Goal: Information Seeking & Learning: Learn about a topic

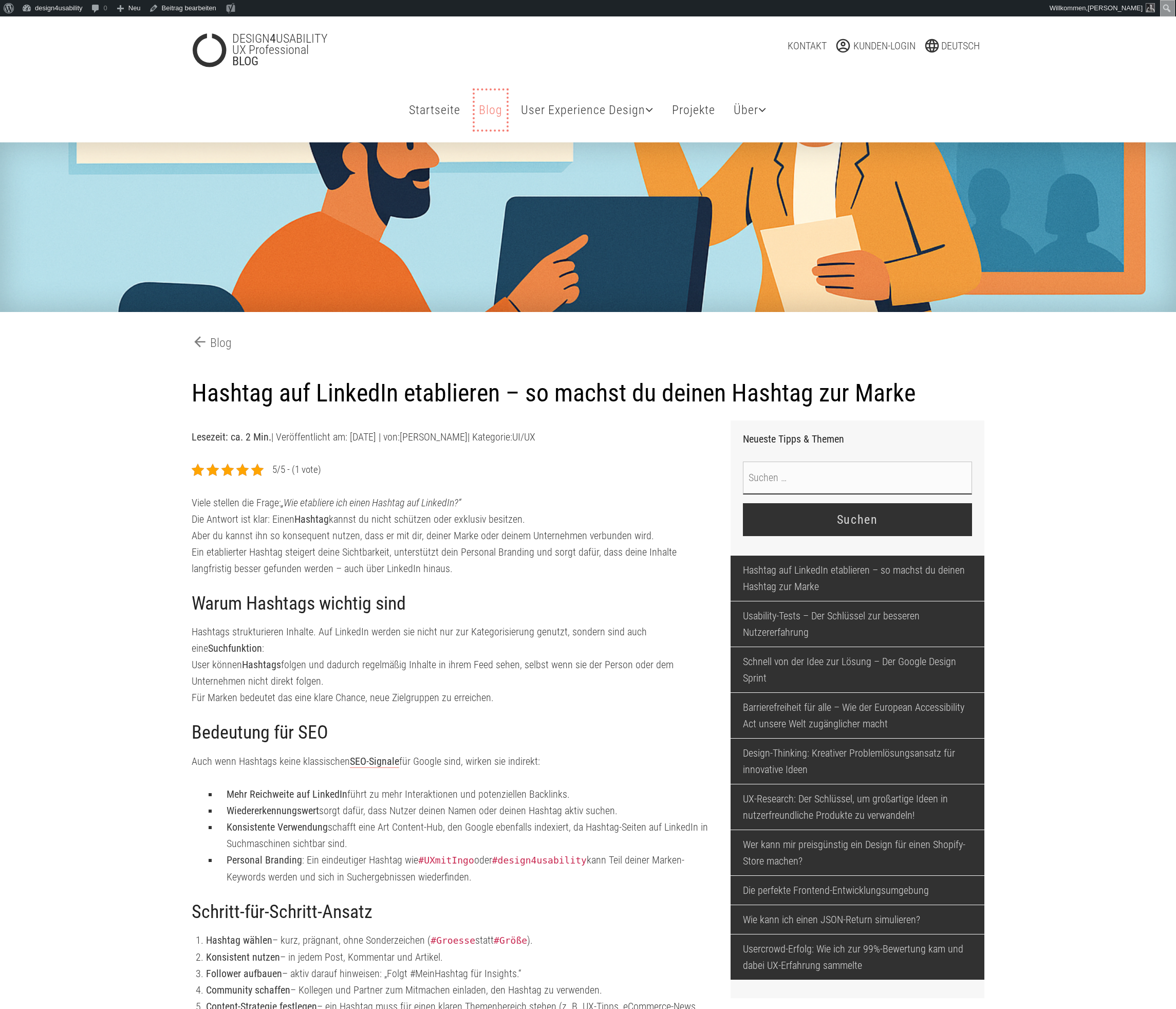
click at [480, 111] on link "Blog Tipps & Themen" at bounding box center [491, 109] width 32 height 39
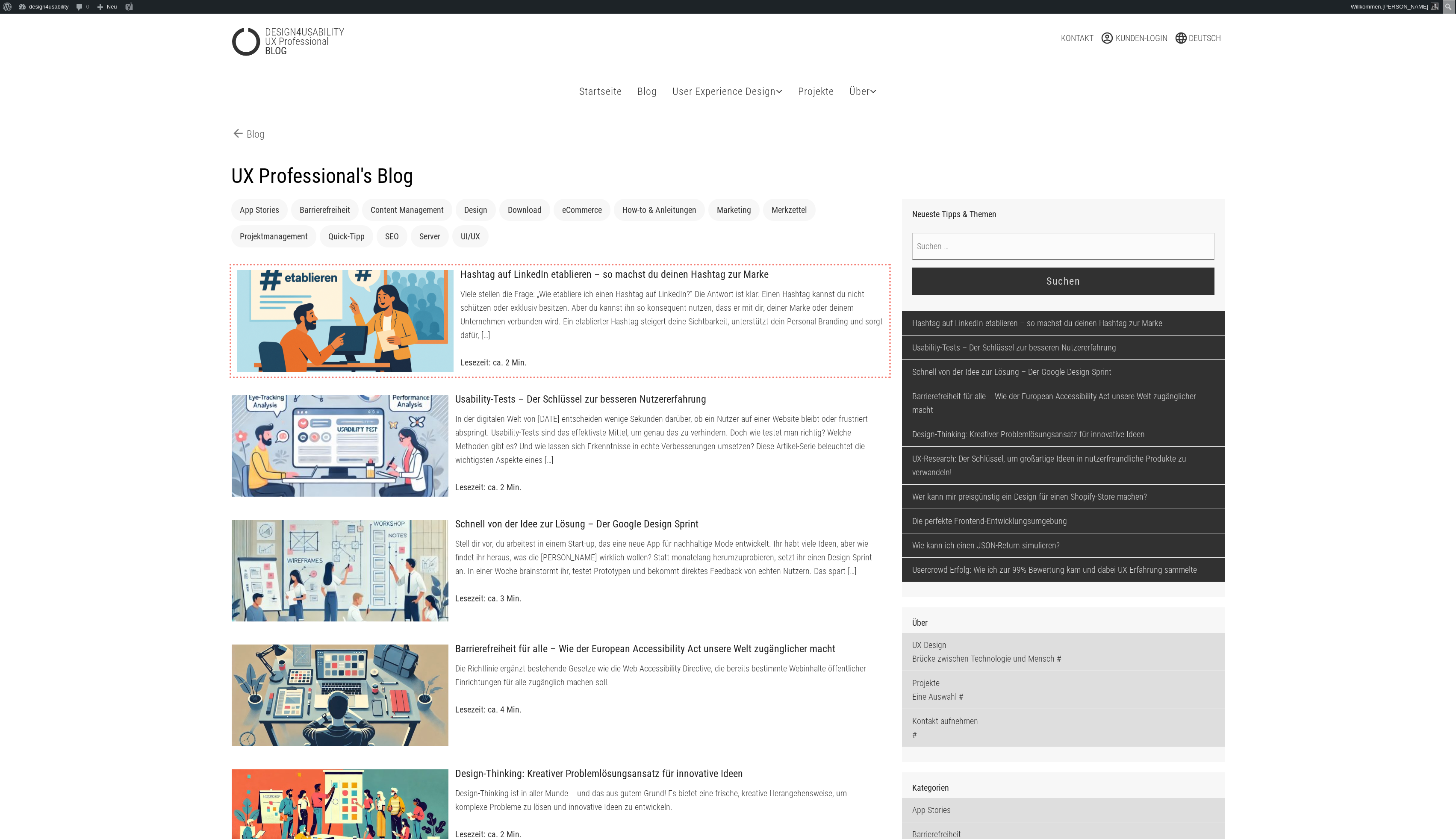
click at [642, 299] on p "Viele stellen die Frage: „Wie etabliere ich einen Hashtag auf LinkedIn?“ Die An…" at bounding box center [671, 314] width 422 height 55
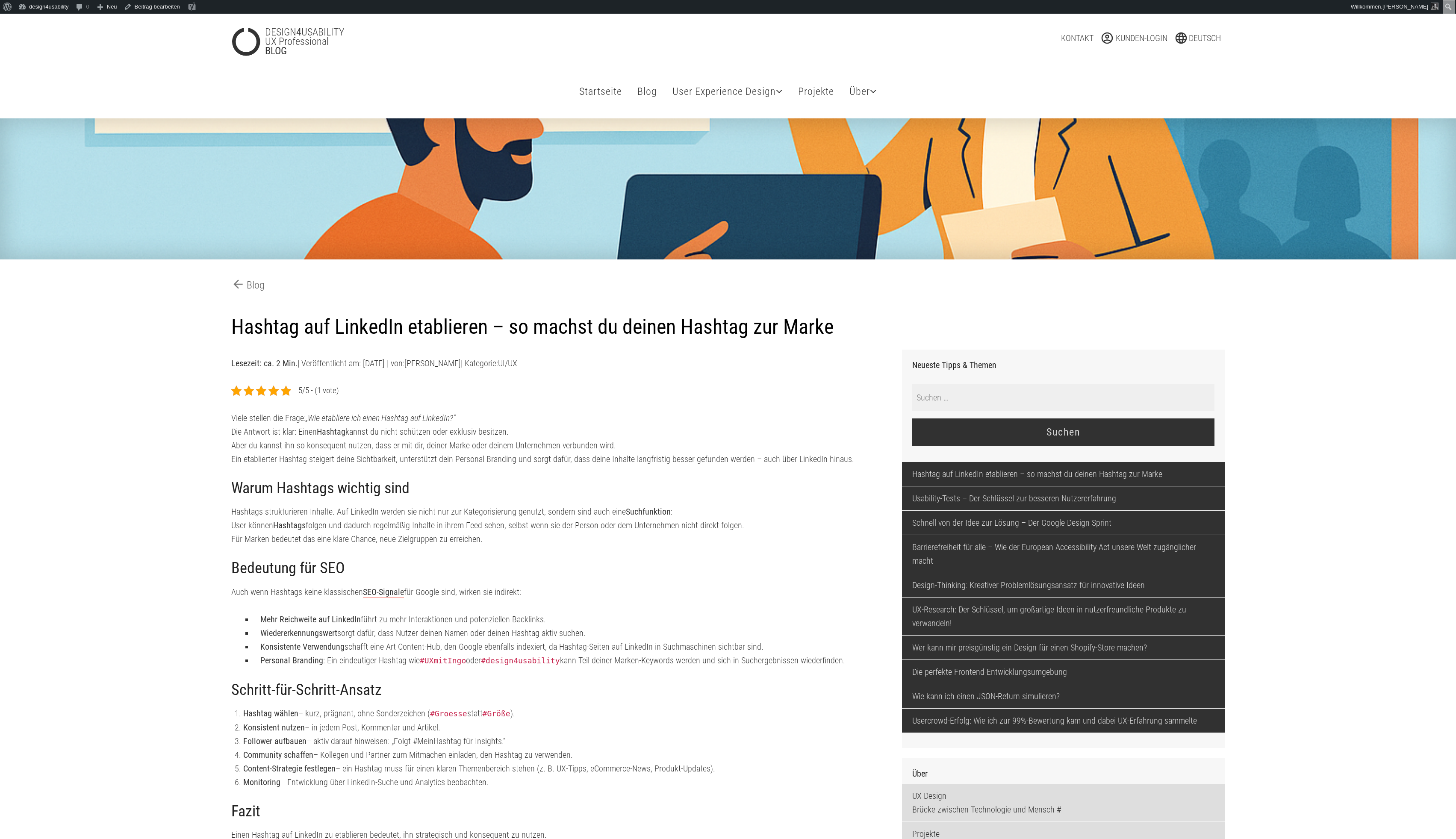
click at [933, 402] on input "Suche nach:" at bounding box center [1063, 397] width 302 height 27
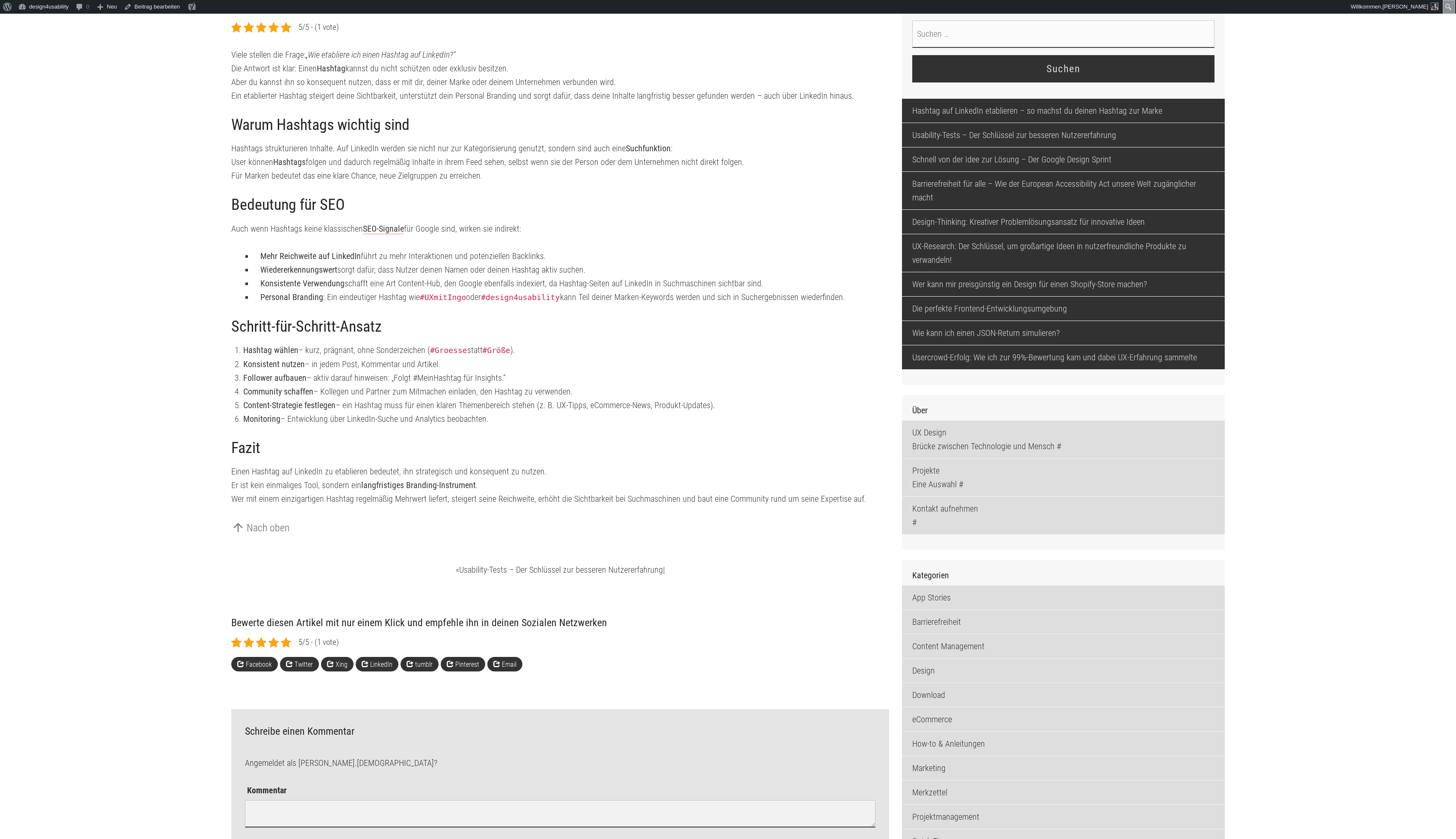
scroll to position [365, 0]
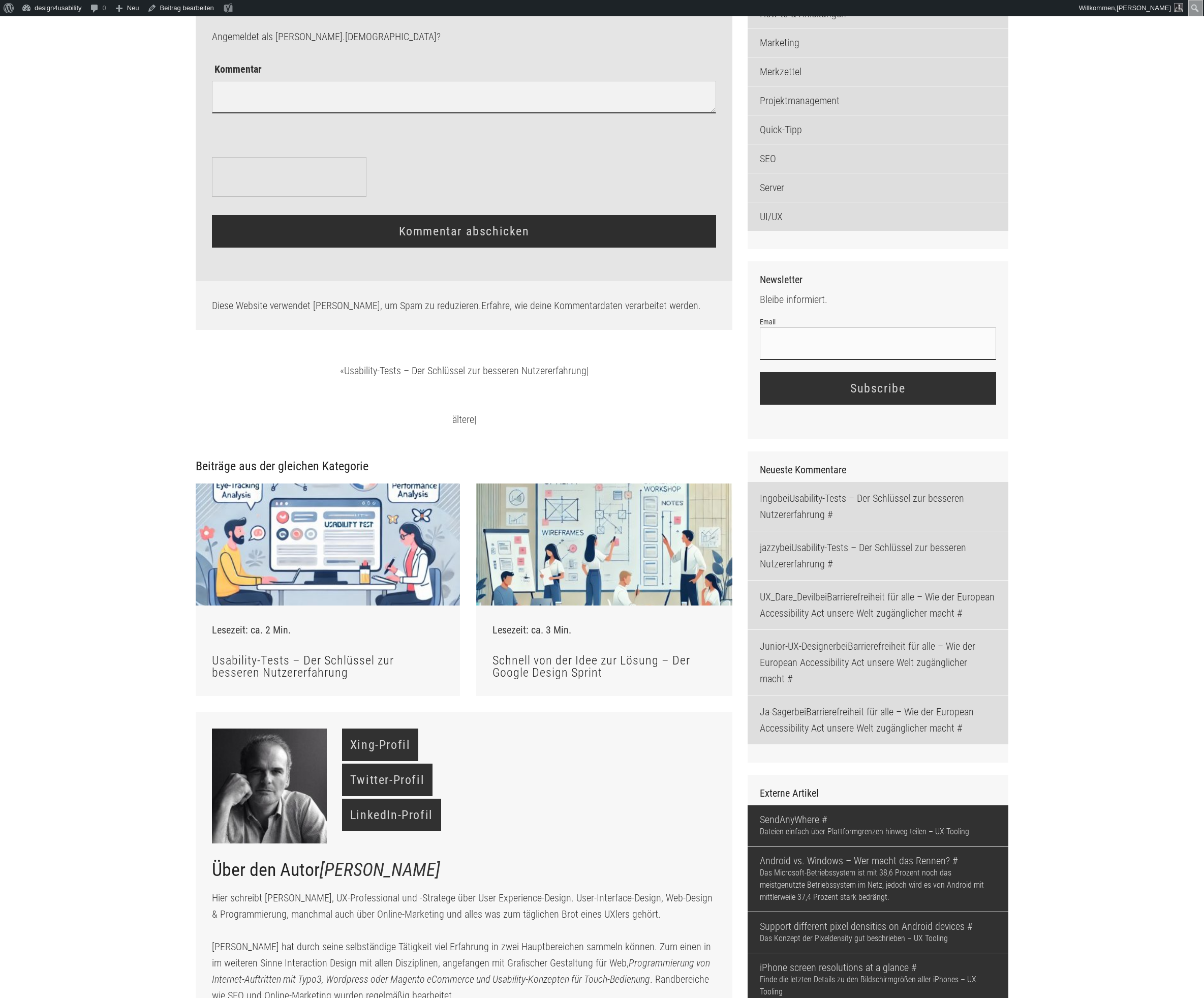
scroll to position [1227, 0]
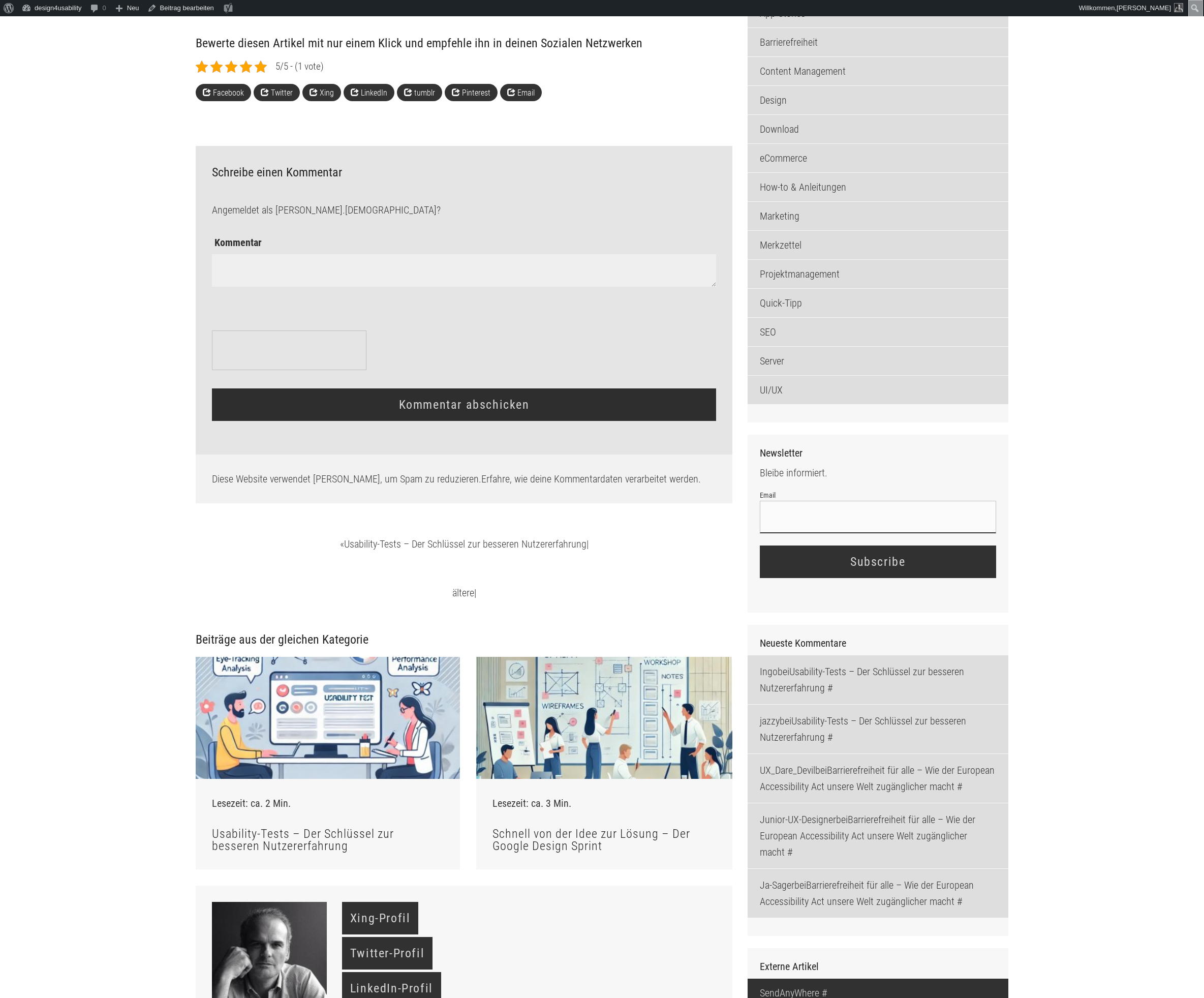
click at [626, 287] on textarea "Kommentar" at bounding box center [464, 270] width 504 height 32
click at [532, 277] on form "Angemeldet als Ingo Förster . Abmelden? Kommentar Kommentar abschicken Δ" at bounding box center [464, 318] width 520 height 265
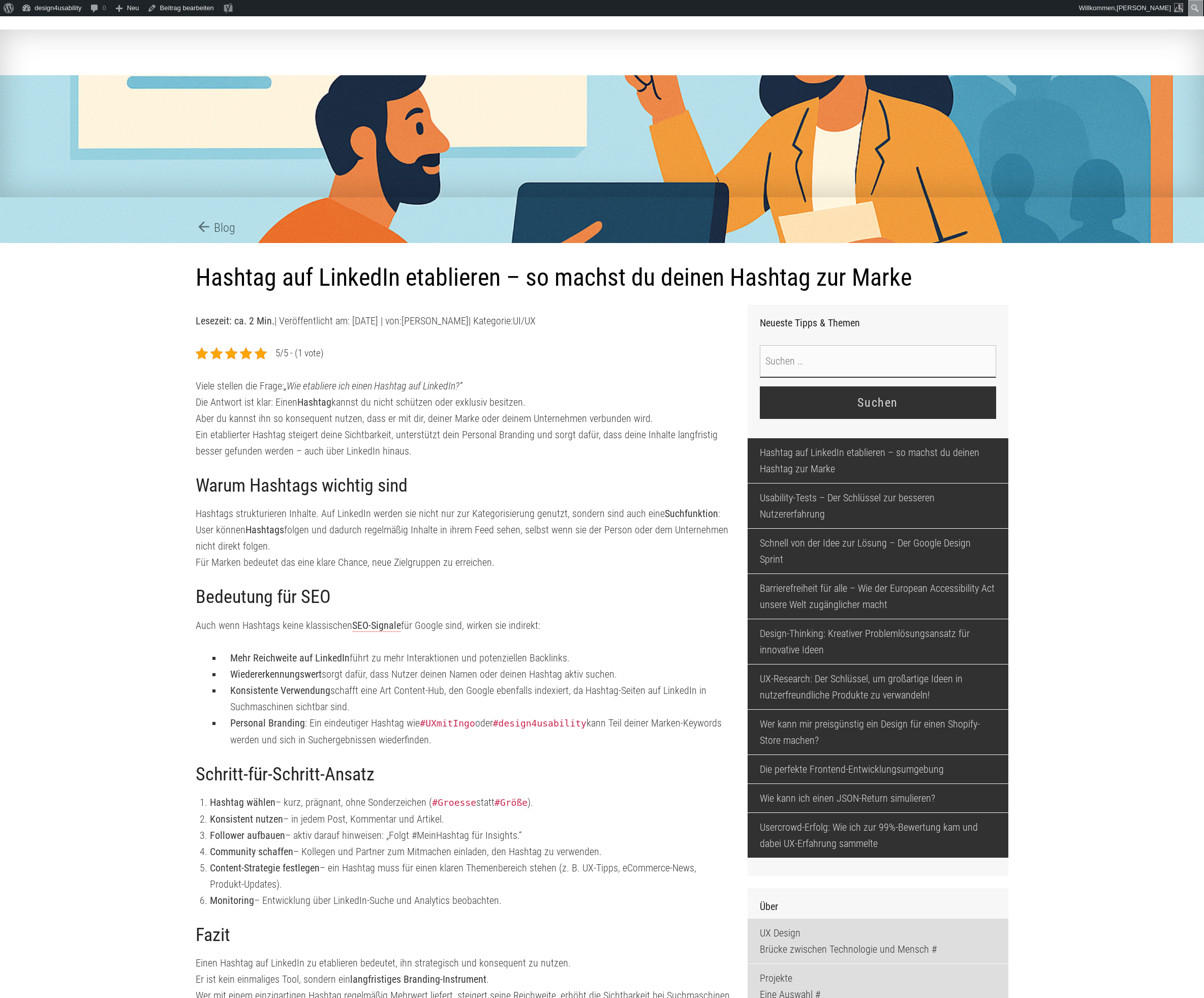
scroll to position [9, 0]
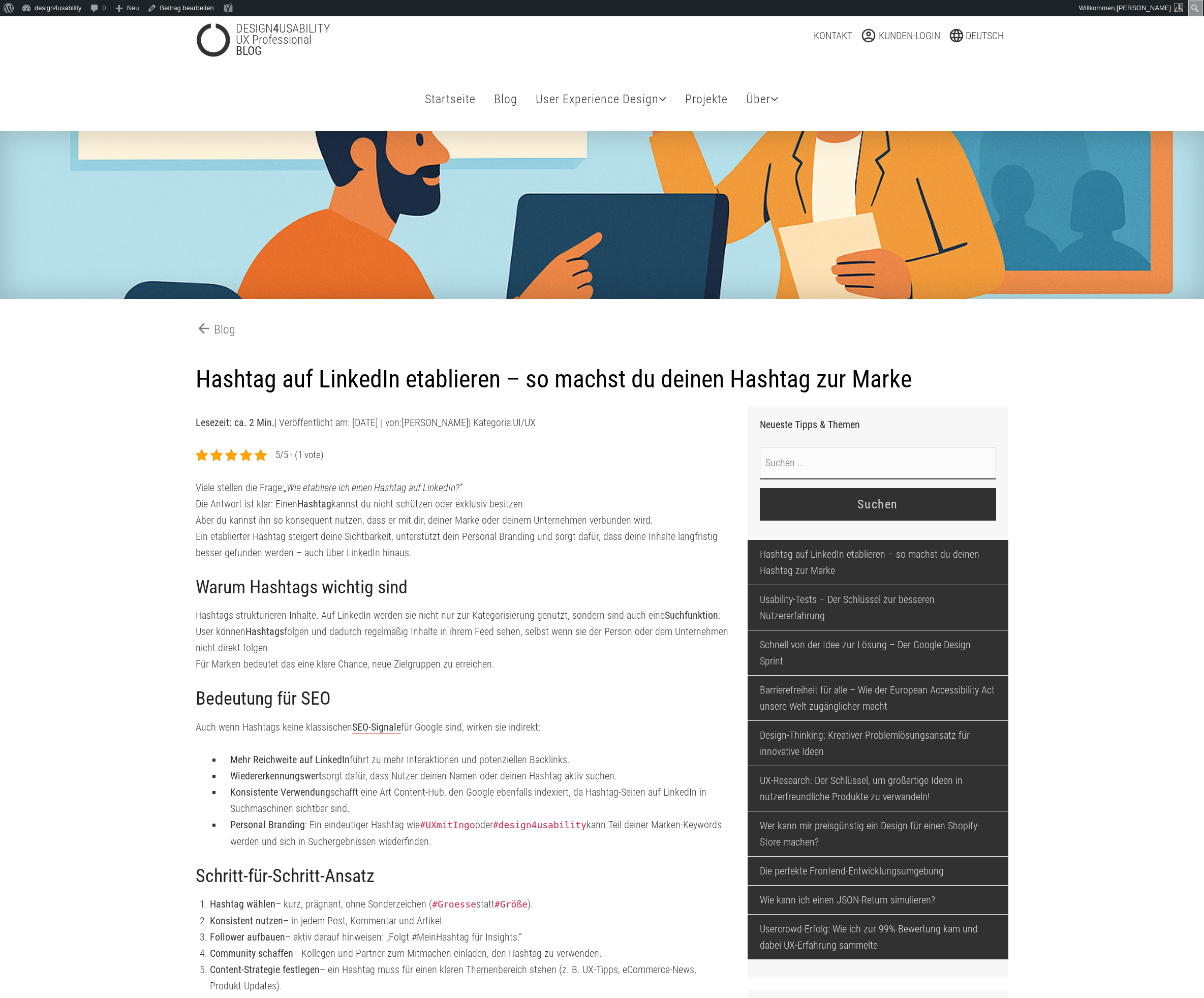
click at [914, 388] on h1 "Hashtag auf LinkedIn etablieren – so machst du deinen Hashtag zur Marke" at bounding box center [601, 379] width 812 height 29
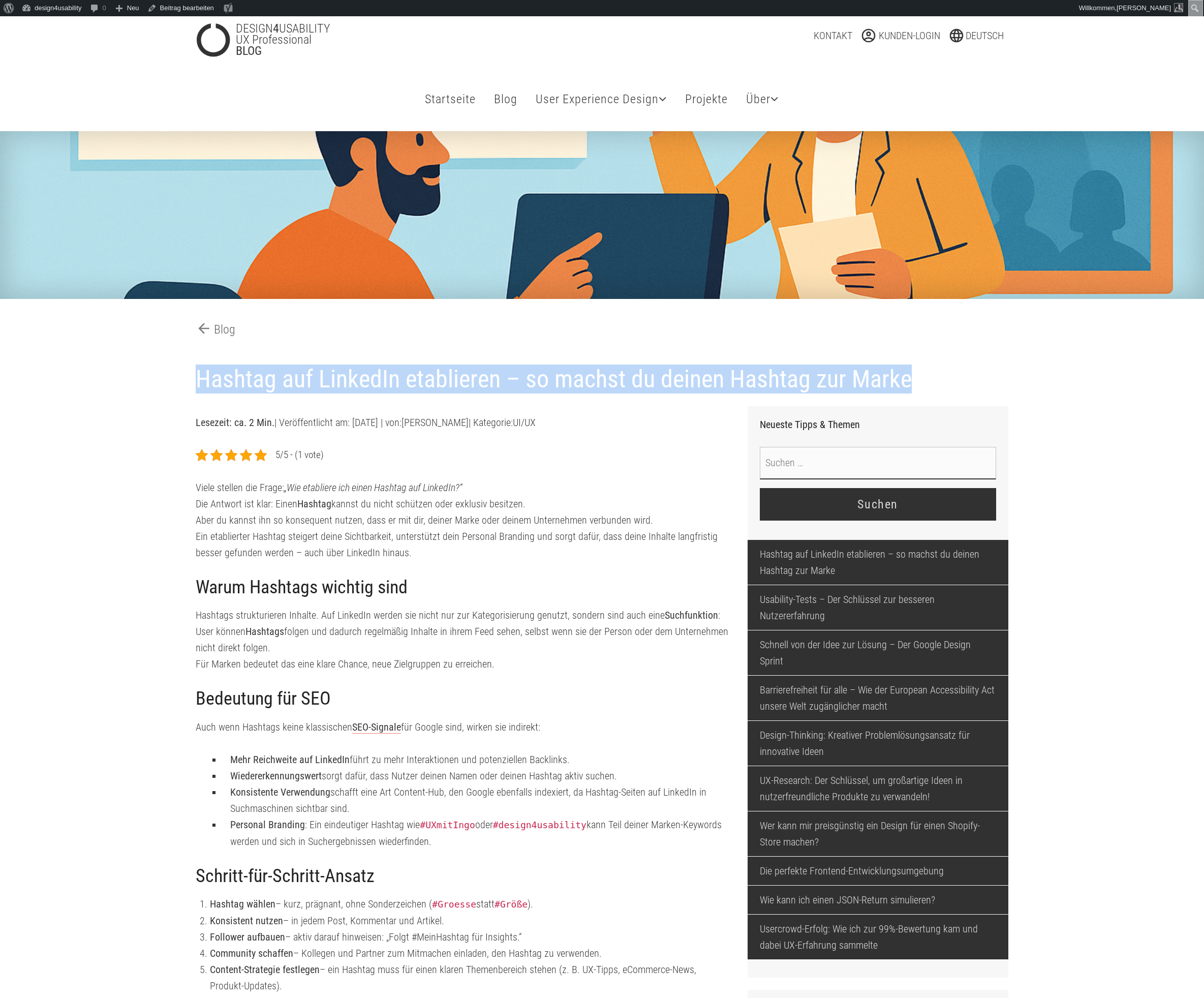
click at [914, 388] on h1 "Hashtag auf LinkedIn etablieren – so machst du deinen Hashtag zur Marke" at bounding box center [601, 379] width 812 height 29
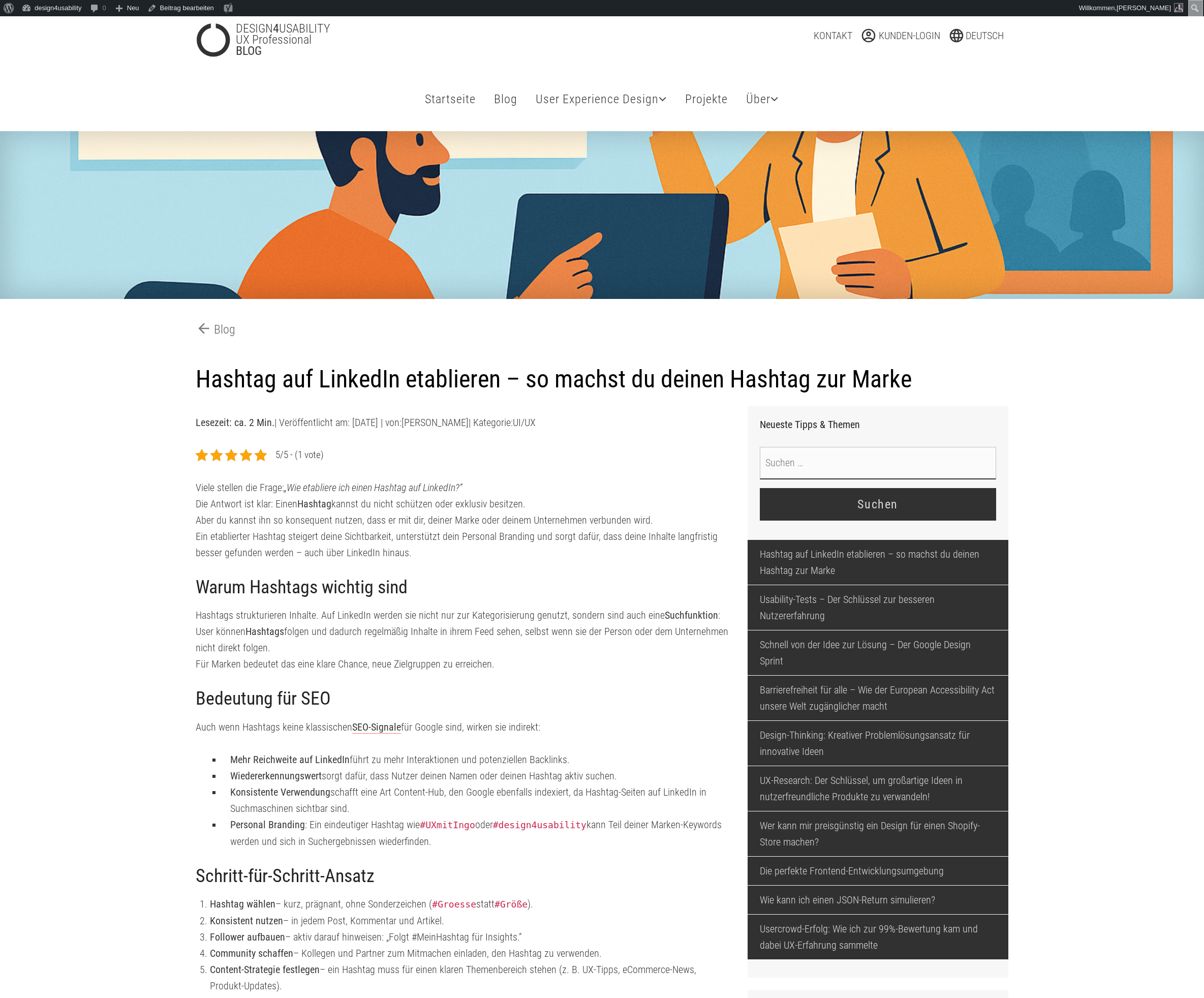
click at [906, 479] on input "Suche nach:" at bounding box center [878, 463] width 236 height 32
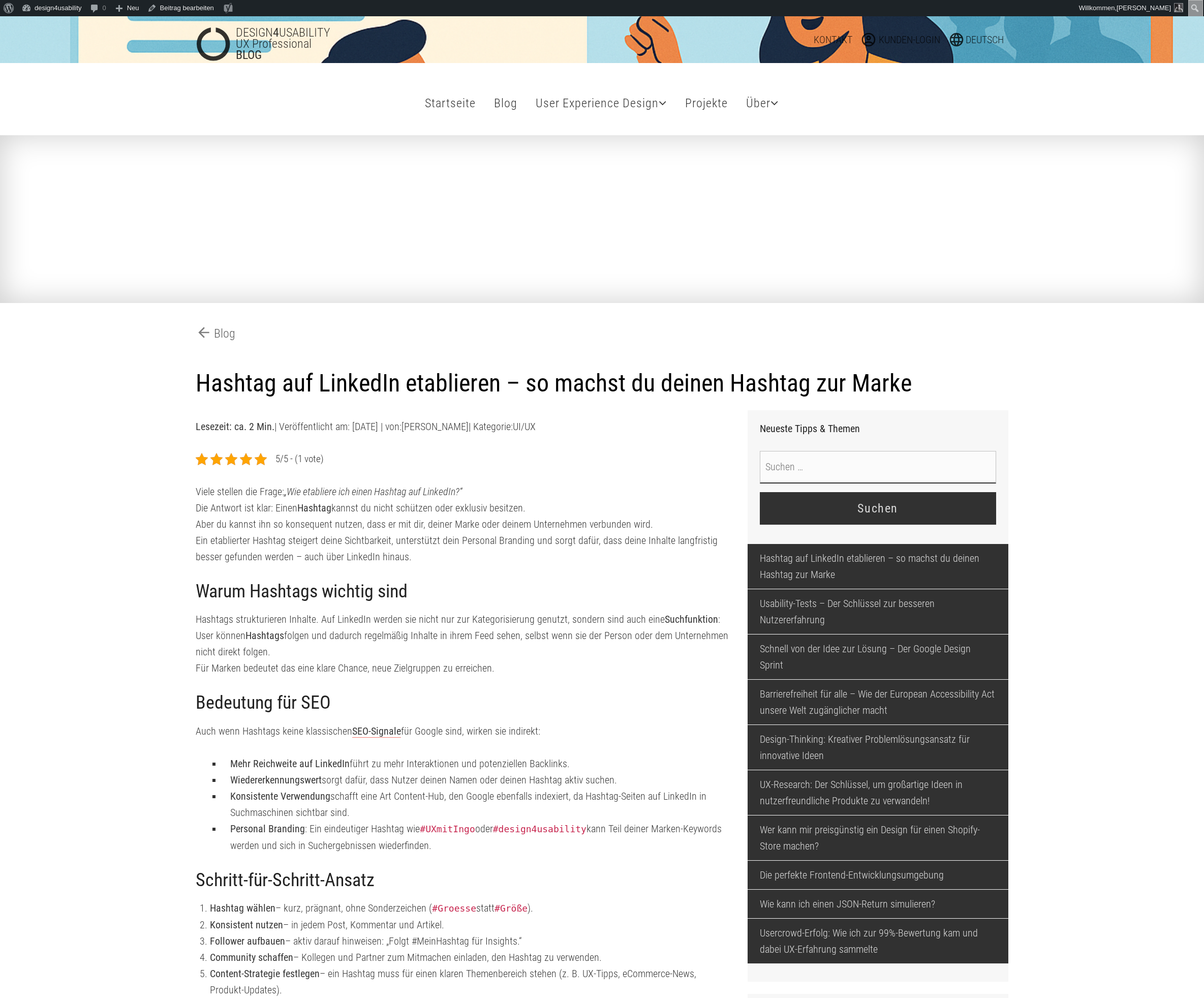
scroll to position [0, 0]
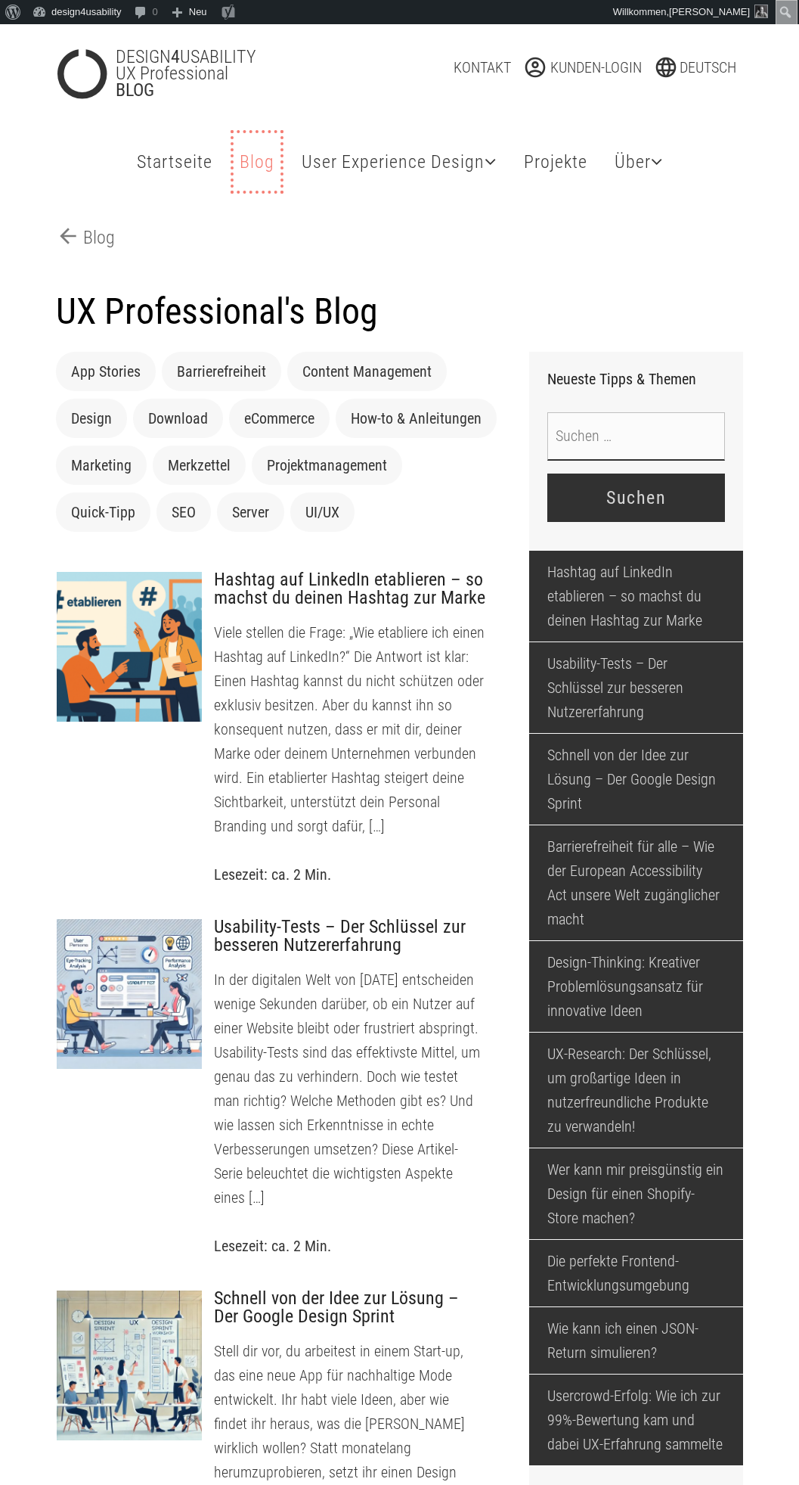
click at [248, 152] on link "Blog Tipps & Themen" at bounding box center [257, 161] width 47 height 57
click at [193, 169] on link "Startseite" at bounding box center [175, 161] width 88 height 57
